Goal: Task Accomplishment & Management: Complete application form

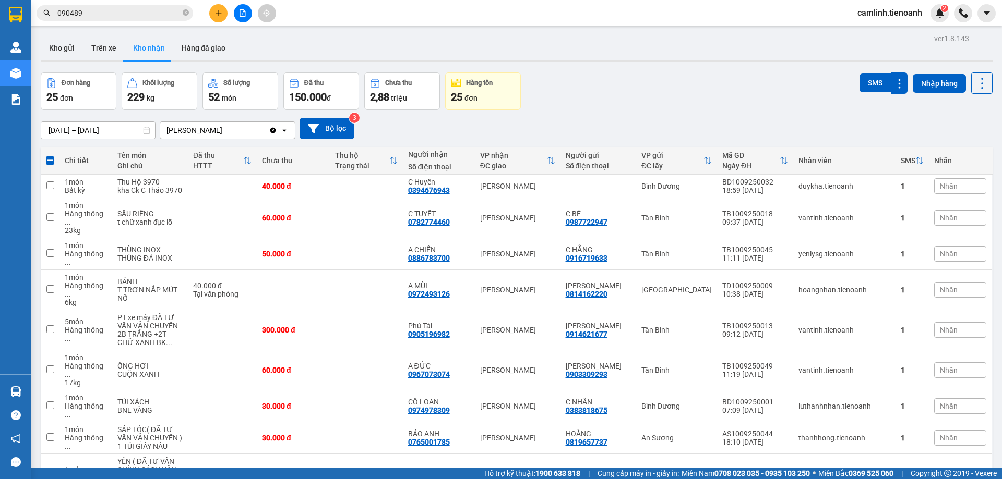
scroll to position [470, 0]
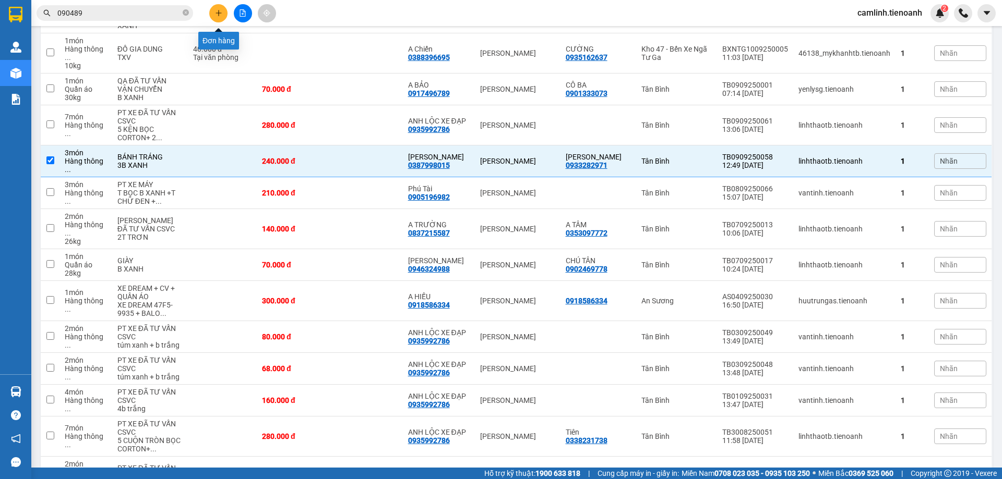
click at [224, 15] on button at bounding box center [218, 13] width 18 height 18
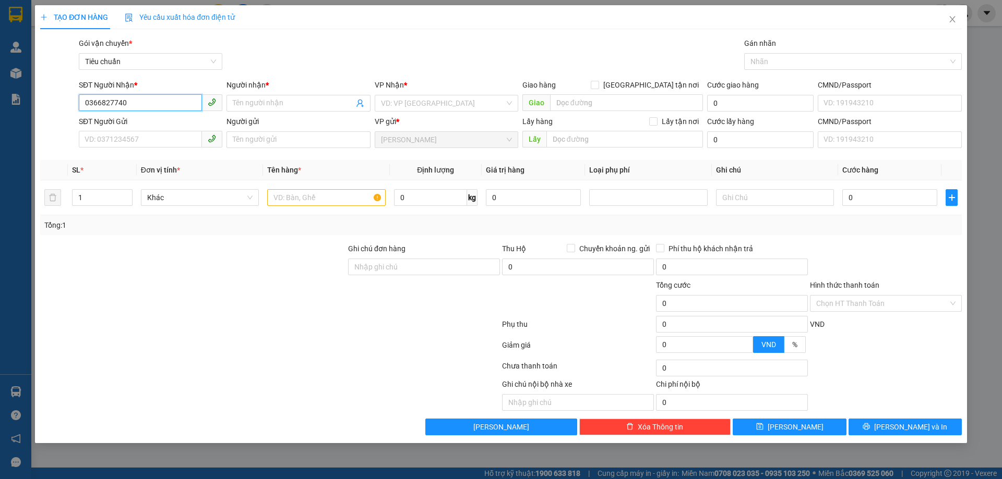
click at [107, 106] on input "0366827740" at bounding box center [140, 102] width 123 height 17
type input "0366877740"
click at [115, 120] on div "0366877740 - C UYÊN" at bounding box center [150, 123] width 131 height 11
type input "C UYÊN"
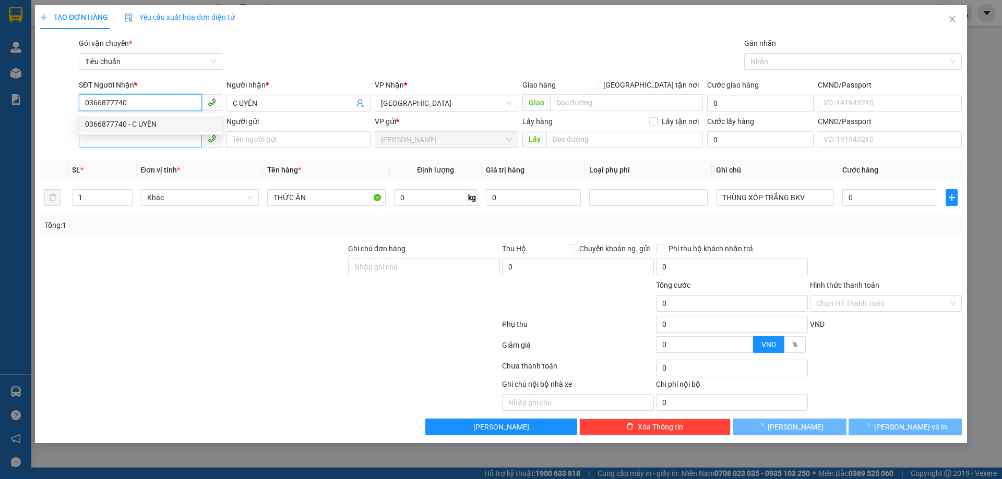
type input "0366877740"
click at [129, 139] on input "SĐT Người Gửi" at bounding box center [140, 139] width 123 height 17
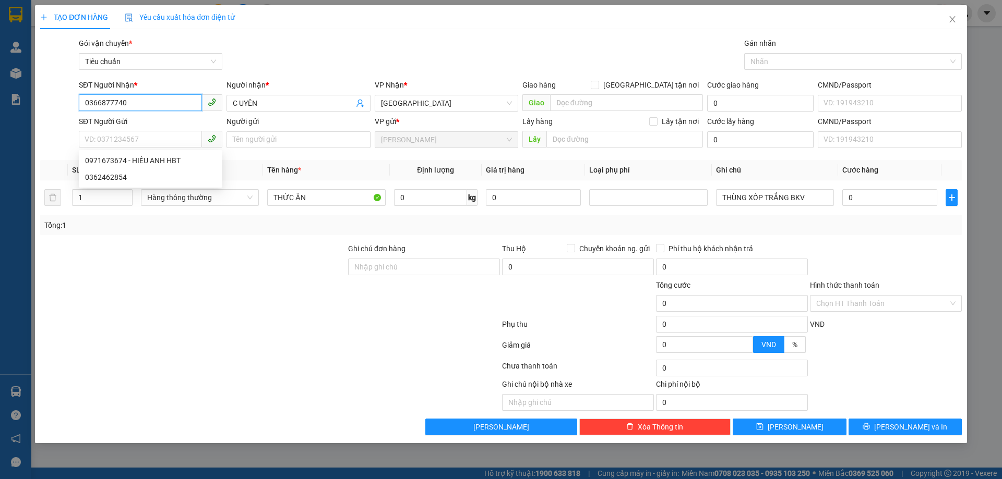
click at [130, 108] on input "0366877740" at bounding box center [140, 102] width 123 height 17
type input "0933171095"
click at [267, 99] on input "C UYÊN" at bounding box center [293, 103] width 121 height 11
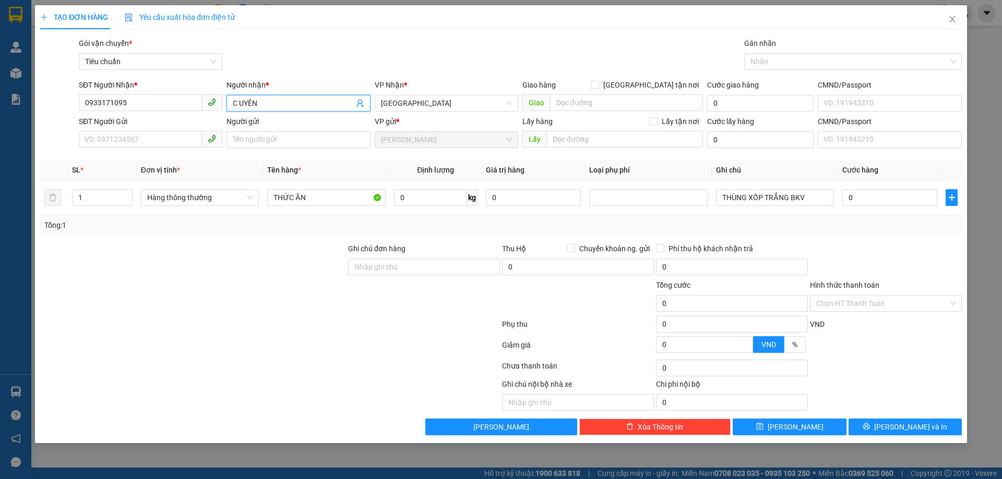
click at [267, 99] on input "C UYÊN" at bounding box center [293, 103] width 121 height 11
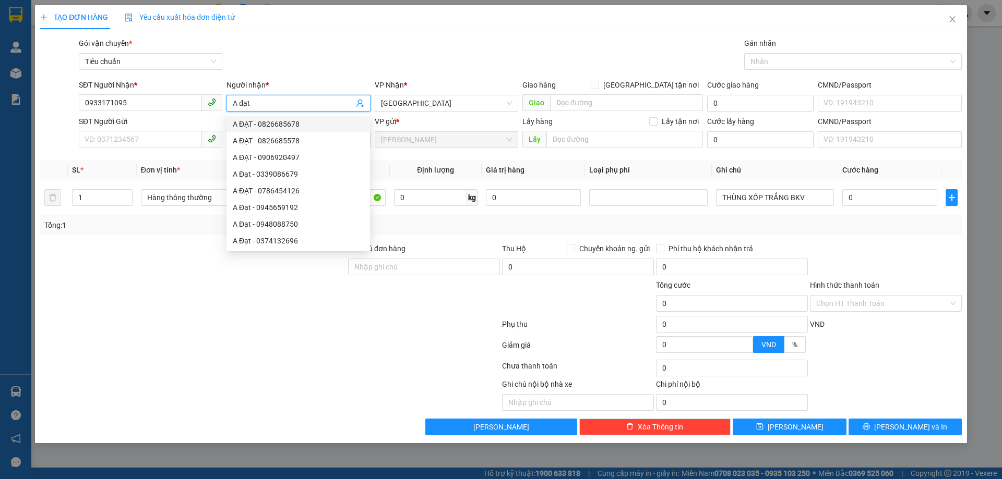
drag, startPoint x: 260, startPoint y: 103, endPoint x: 241, endPoint y: 108, distance: 19.4
click at [241, 108] on input "A đạt" at bounding box center [293, 103] width 121 height 11
type input "A ĐẠT"
click at [182, 143] on input "SĐT Người Gửi" at bounding box center [140, 139] width 123 height 17
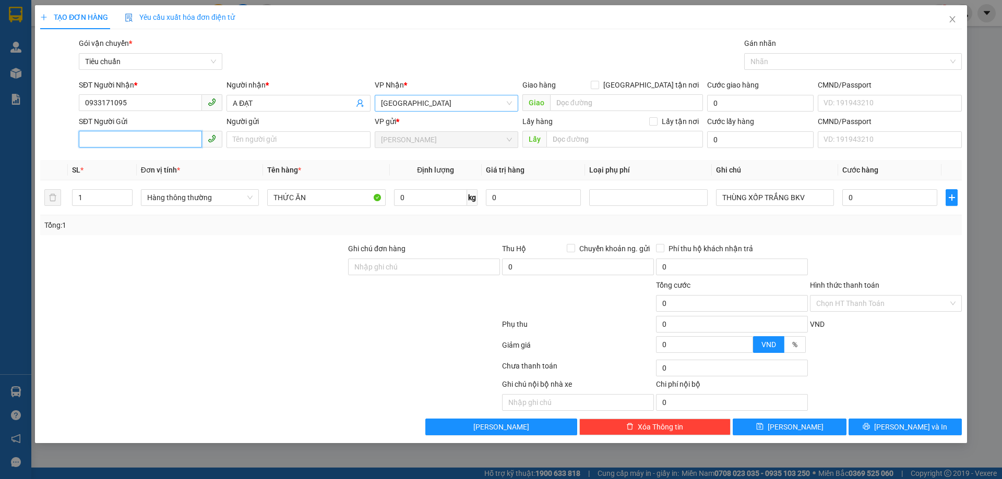
click at [431, 107] on span "[GEOGRAPHIC_DATA]" at bounding box center [446, 103] width 131 height 16
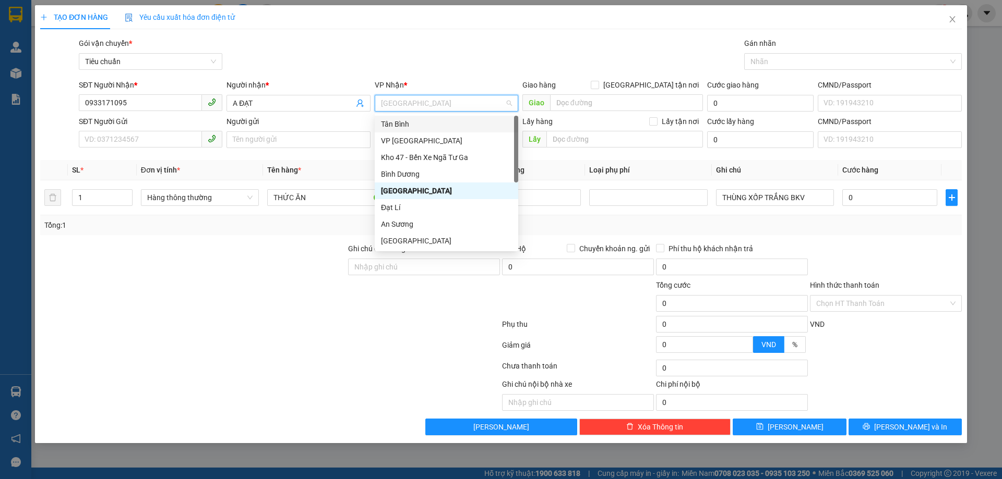
click at [427, 126] on div "Tân Bình" at bounding box center [446, 123] width 131 height 11
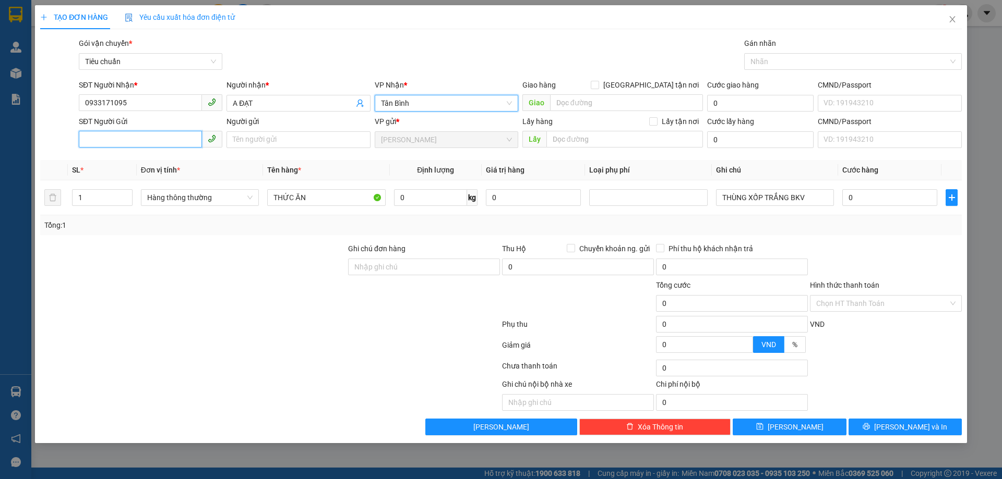
click at [170, 147] on input "SĐT Người Gửi" at bounding box center [140, 139] width 123 height 17
paste input "0366877740"
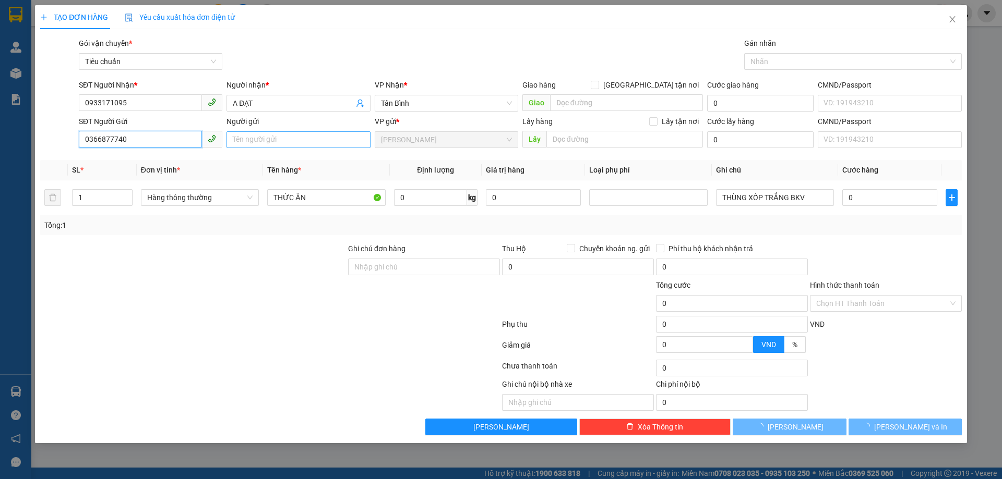
type input "0366877740"
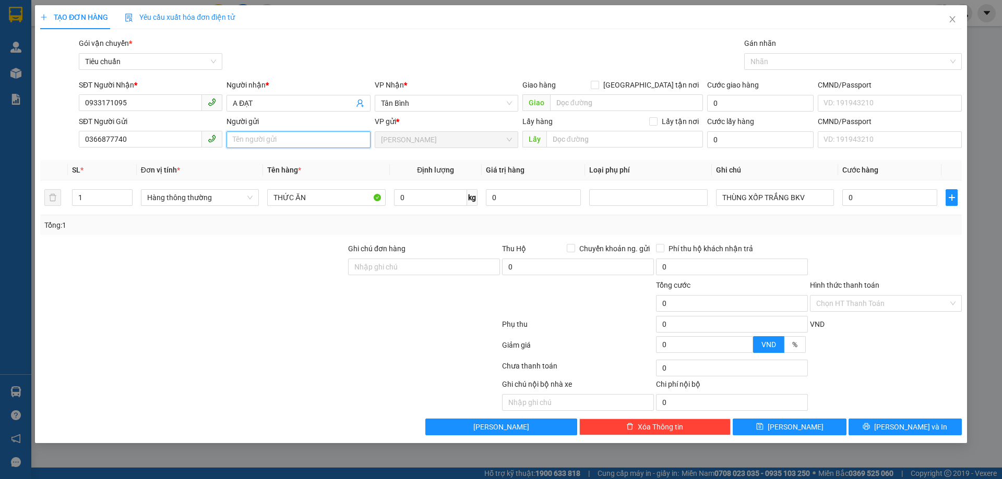
drag, startPoint x: 262, startPoint y: 143, endPoint x: 271, endPoint y: 143, distance: 8.3
click at [266, 143] on input "Người gửi" at bounding box center [297, 139] width 143 height 17
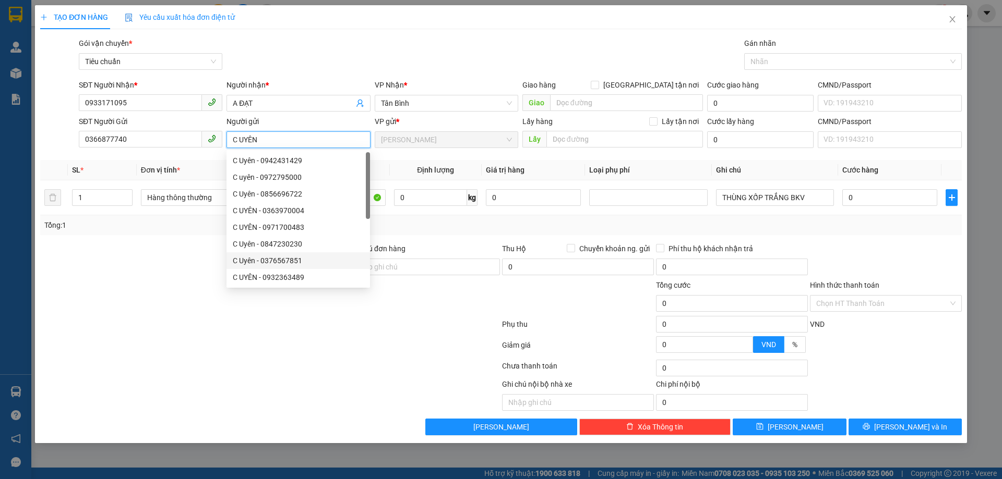
type input "C UYÊN"
click at [209, 273] on div at bounding box center [193, 261] width 308 height 37
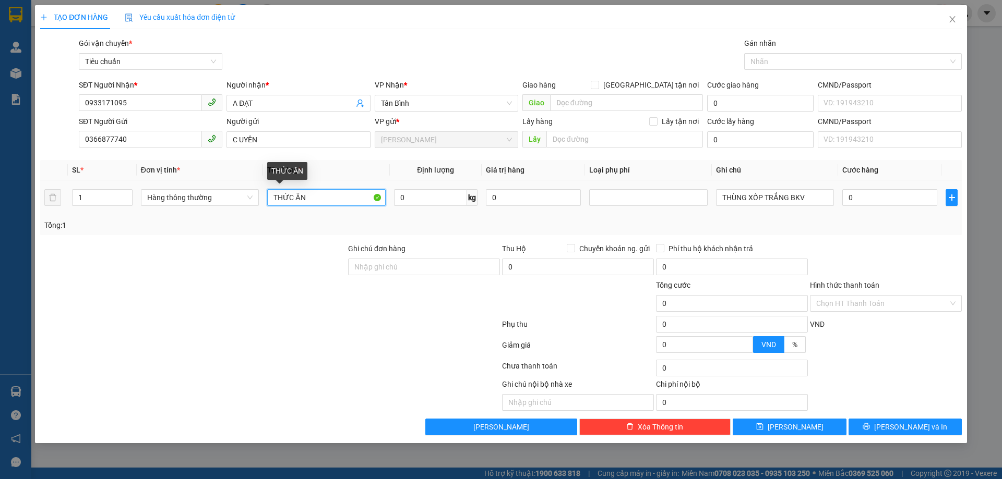
click at [322, 196] on input "THỨC ĂN" at bounding box center [326, 197] width 118 height 17
type input "CÀ PHÊ"
click at [763, 198] on input "THÙNG XỐP TRẮNG BKV" at bounding box center [775, 197] width 118 height 17
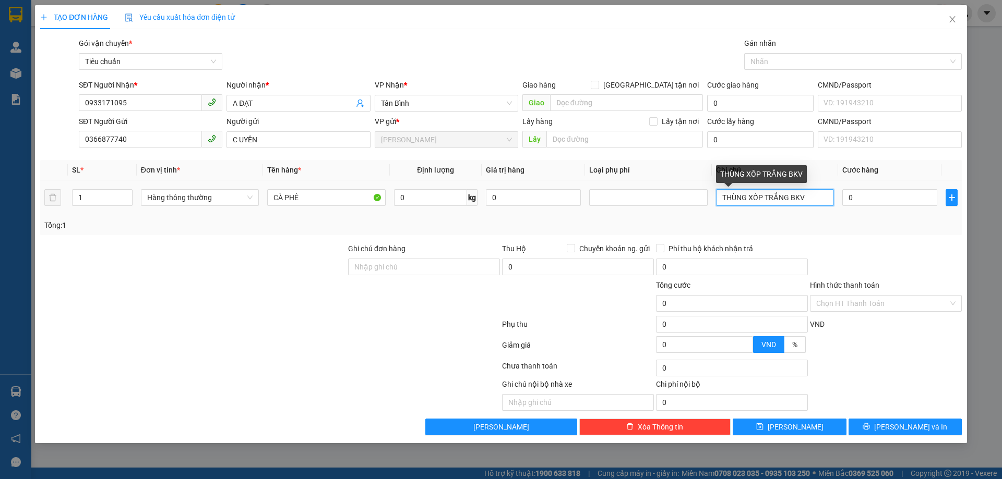
click at [763, 198] on input "THÙNG XỐP TRẮNG BKV" at bounding box center [775, 197] width 118 height 17
type input "HỘP XANH LÁ TRẮNG"
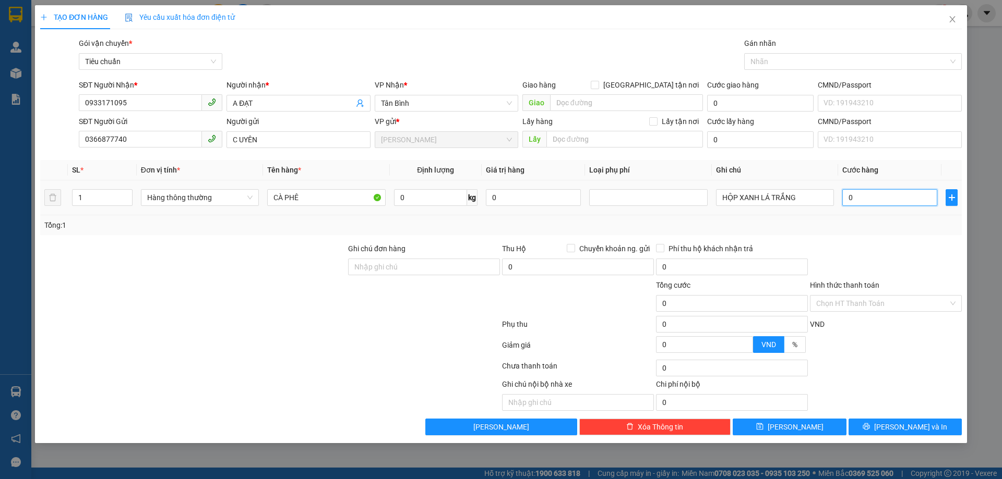
click at [862, 197] on input "0" at bounding box center [889, 197] width 95 height 17
type input "3"
type input "30"
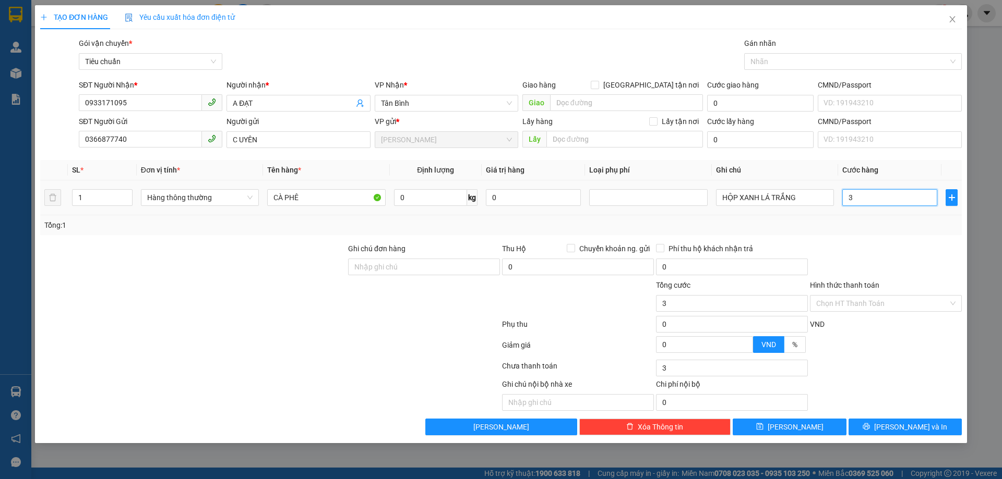
type input "30"
click at [867, 245] on div at bounding box center [886, 261] width 154 height 37
type input "30.000"
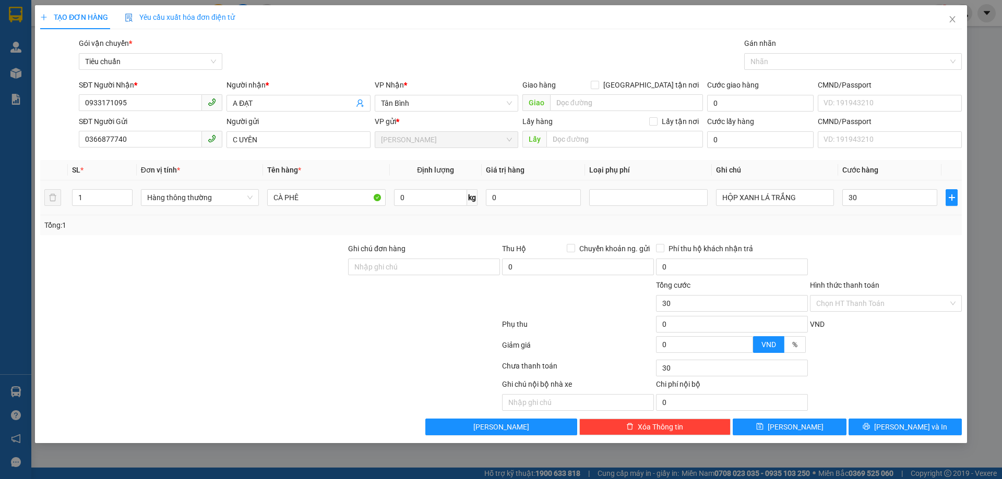
type input "30.000"
click at [871, 304] on input "Hình thức thanh toán" at bounding box center [882, 304] width 132 height 16
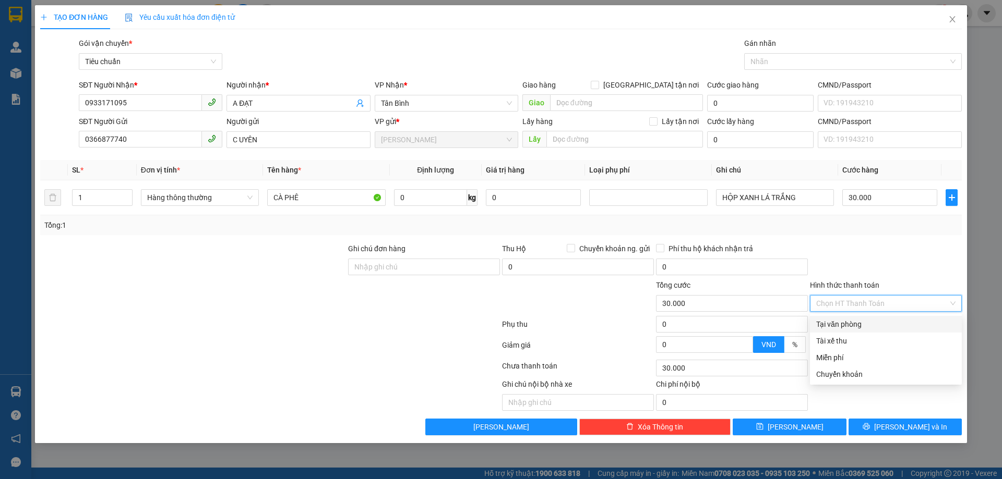
click at [868, 317] on div "Tại văn phòng" at bounding box center [886, 324] width 152 height 17
type input "0"
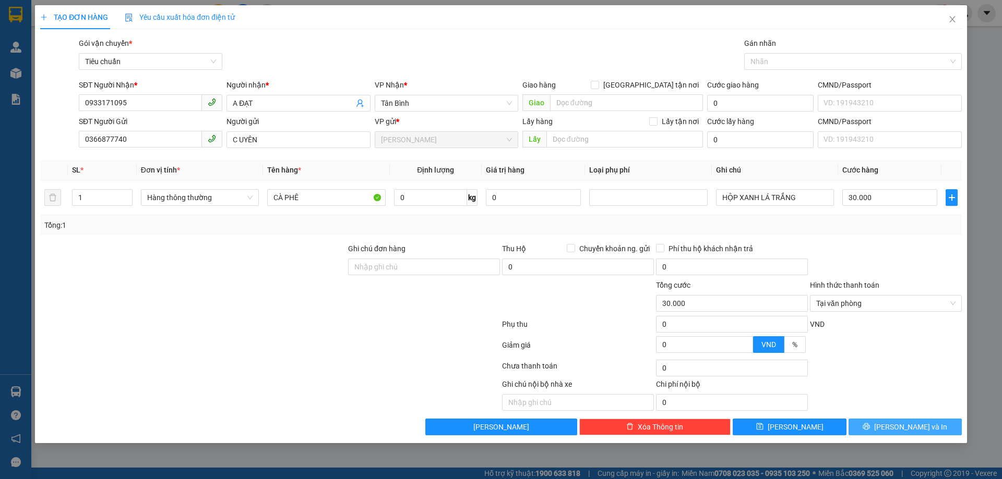
click at [870, 425] on icon "printer" at bounding box center [865, 426] width 7 height 7
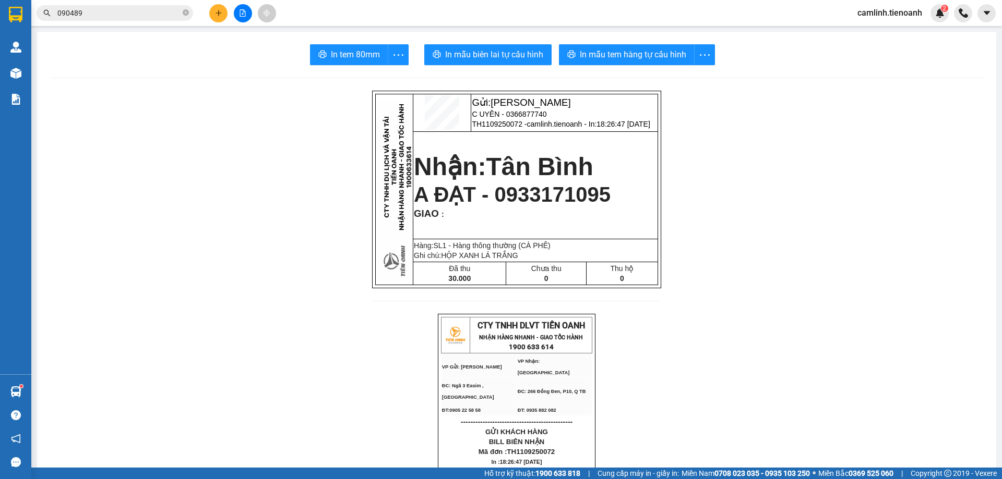
click at [128, 11] on input "090489" at bounding box center [118, 12] width 123 height 11
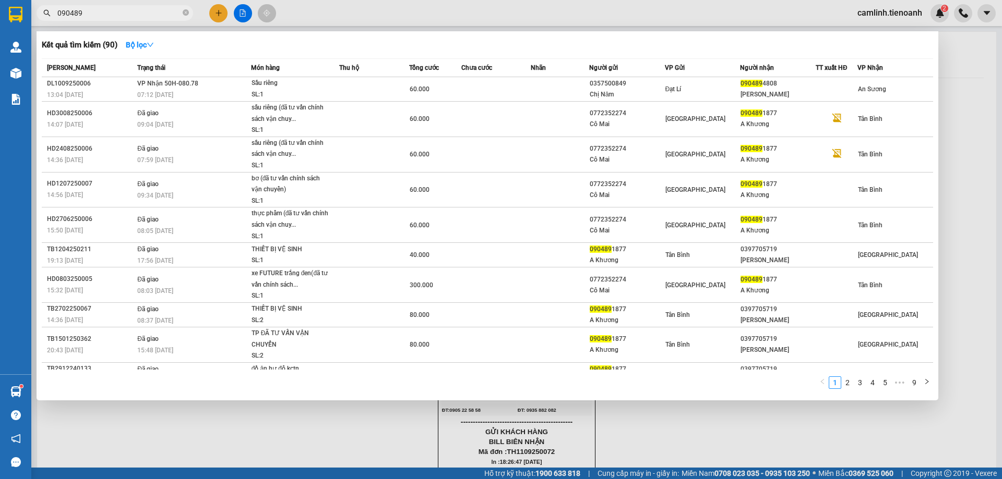
click at [128, 11] on input "090489" at bounding box center [118, 12] width 123 height 11
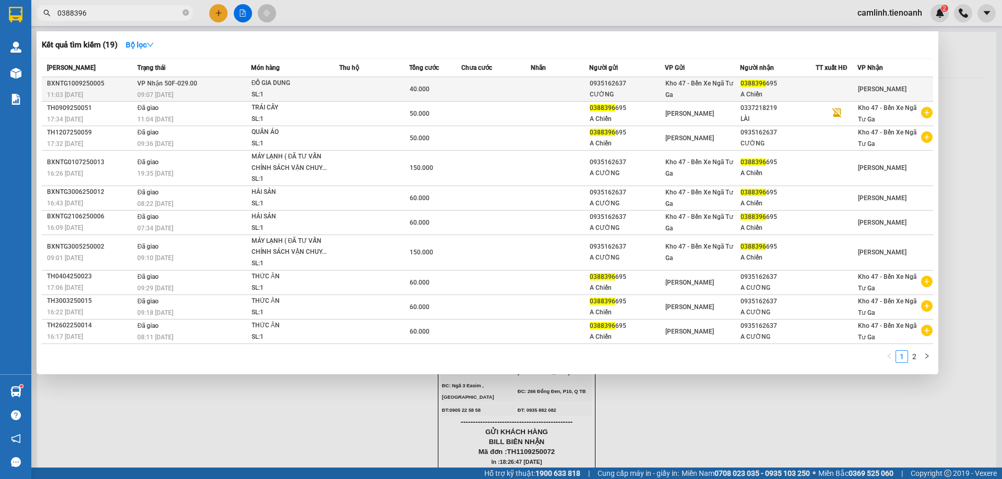
type input "0388396"
click at [559, 91] on td at bounding box center [560, 89] width 58 height 25
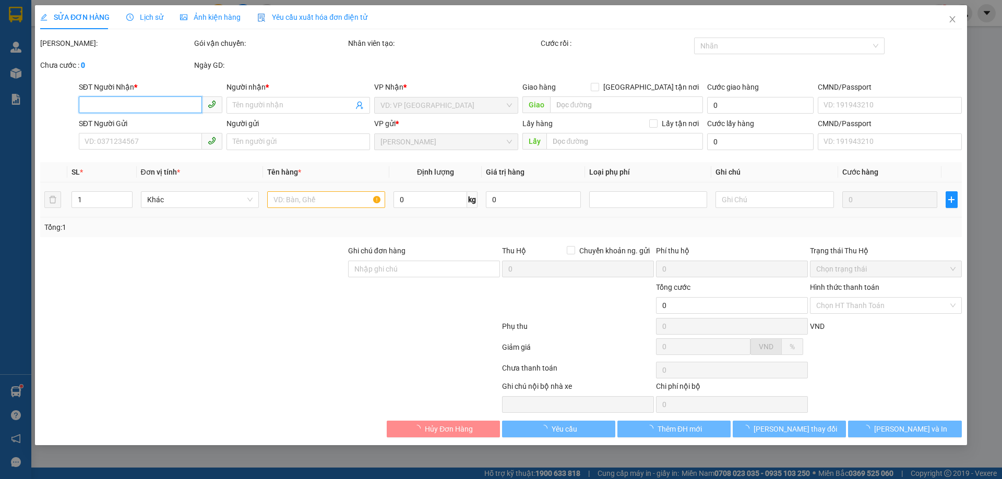
type input "0388396695"
type input "A Chiến"
type input "0935162637"
type input "CƯỜNG"
type input "40.000"
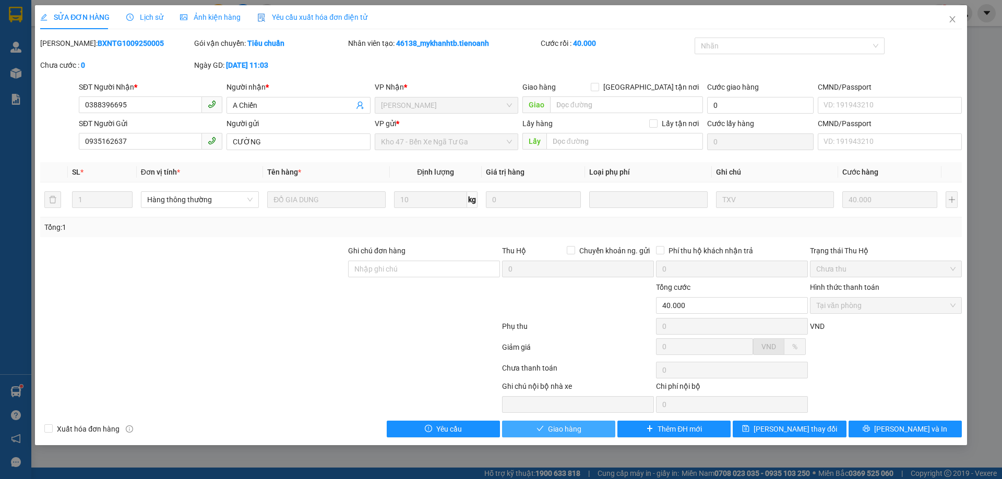
click at [564, 434] on span "Giao hàng" at bounding box center [564, 429] width 33 height 11
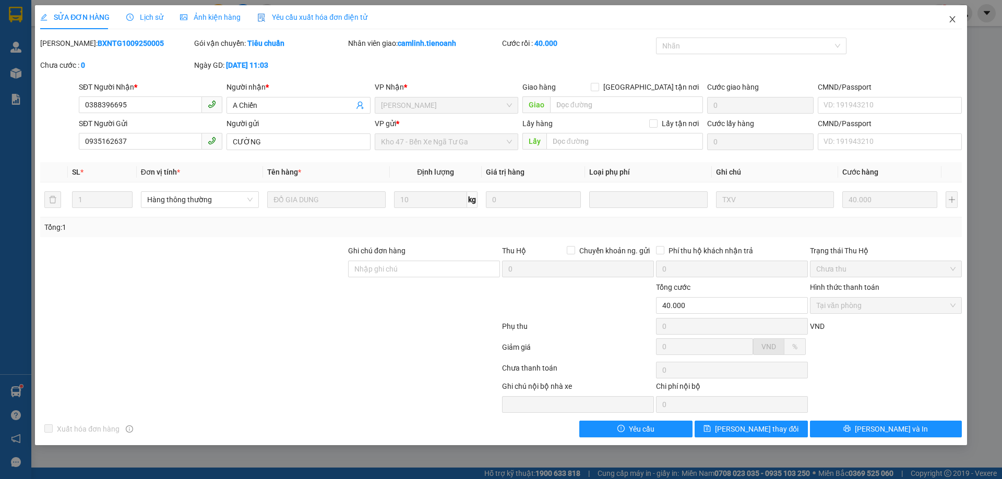
click at [947, 22] on span "Close" at bounding box center [952, 19] width 29 height 29
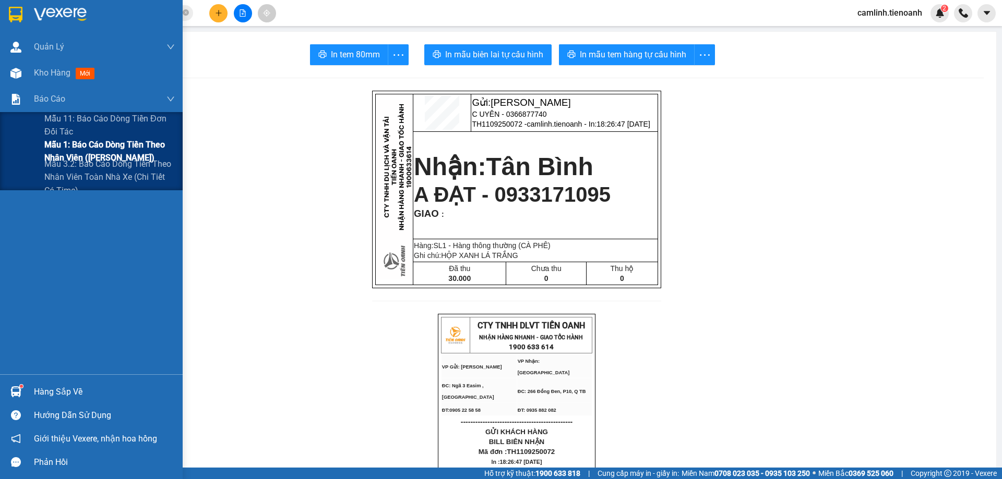
click at [78, 146] on span "Mẫu 1: Báo cáo dòng tiền theo nhân viên ([PERSON_NAME])" at bounding box center [109, 151] width 130 height 26
